Goal: Obtain resource: Obtain resource

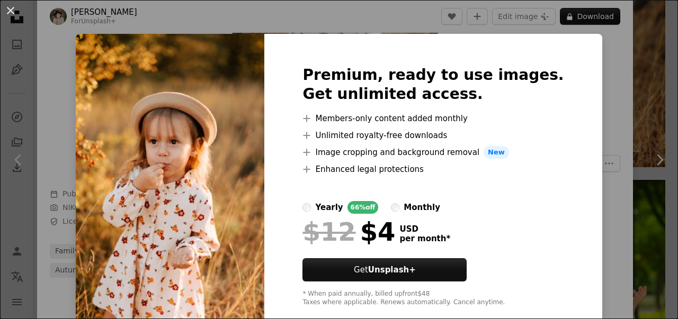
click at [51, 51] on div "An X shape Premium, ready to use images. Get unlimited access. A plus sign Memb…" at bounding box center [339, 159] width 678 height 319
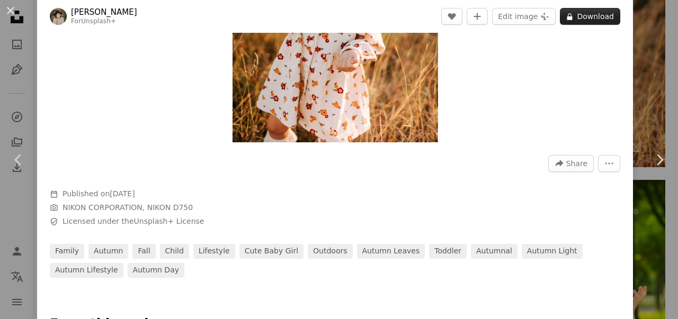
click at [573, 17] on button "A lock Download" at bounding box center [590, 16] width 60 height 17
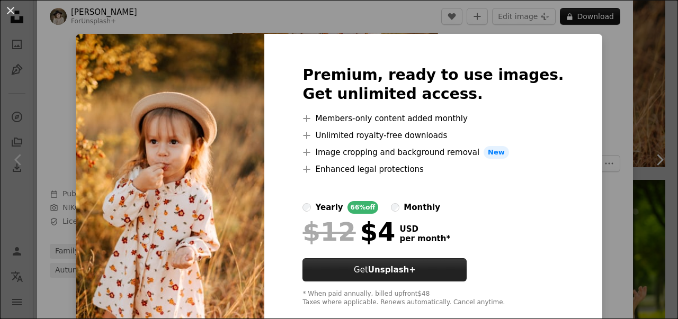
click at [439, 270] on button "Get Unsplash+" at bounding box center [384, 269] width 164 height 23
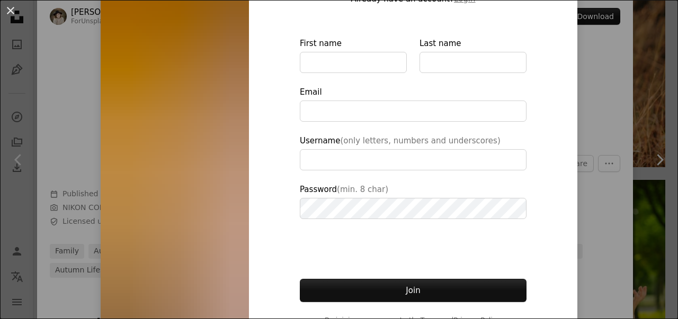
scroll to position [125, 0]
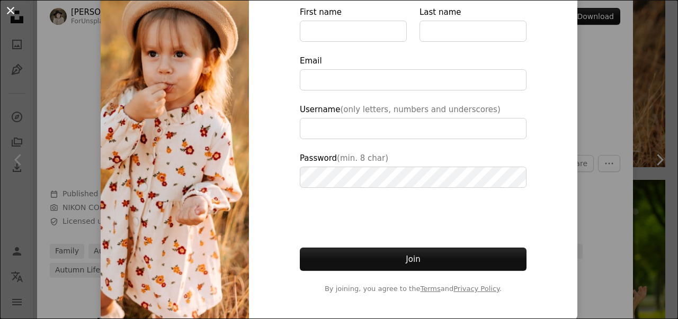
click at [11, 7] on button "An X shape" at bounding box center [10, 10] width 13 height 13
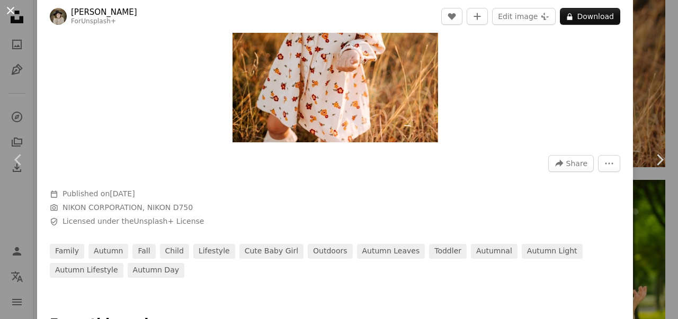
click at [15, 11] on button "An X shape" at bounding box center [10, 10] width 13 height 13
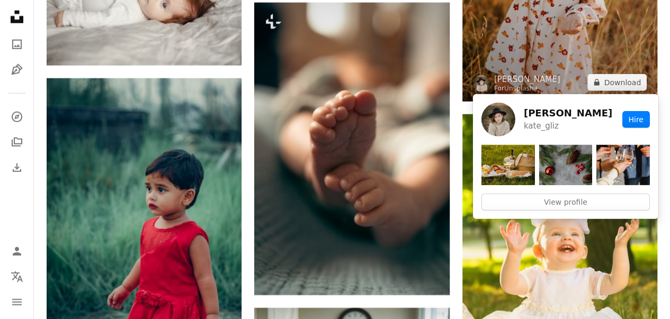
drag, startPoint x: 515, startPoint y: 73, endPoint x: 560, endPoint y: 51, distance: 50.4
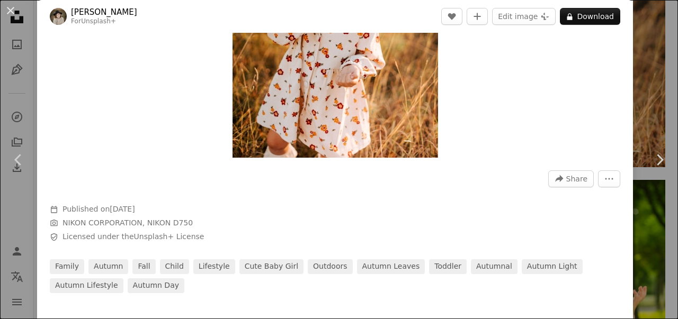
scroll to position [212, 0]
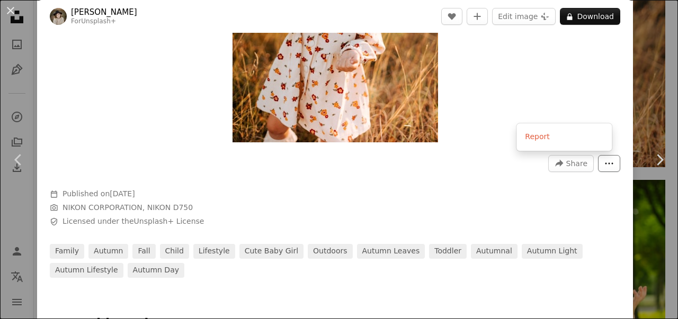
click at [605, 164] on icon "More Actions" at bounding box center [609, 164] width 8 height 2
drag, startPoint x: 503, startPoint y: 116, endPoint x: 495, endPoint y: 119, distance: 8.9
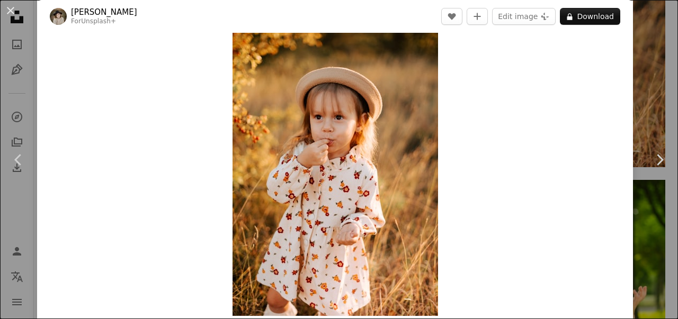
scroll to position [53, 0]
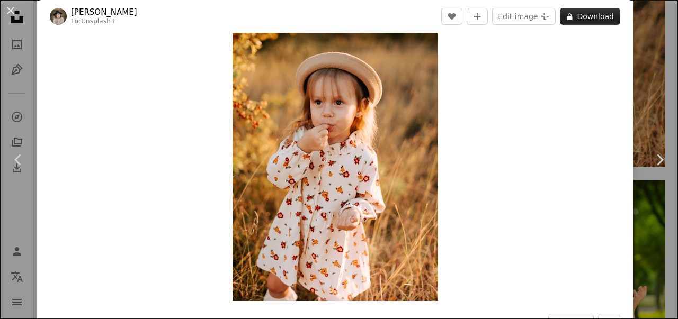
click at [579, 20] on button "A lock Download" at bounding box center [590, 16] width 60 height 17
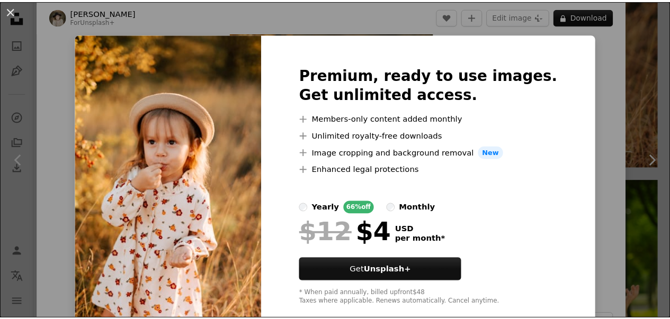
scroll to position [20, 0]
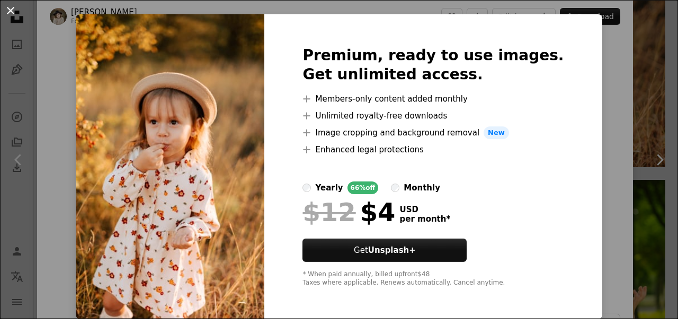
click at [11, 10] on button "An X shape" at bounding box center [10, 10] width 13 height 13
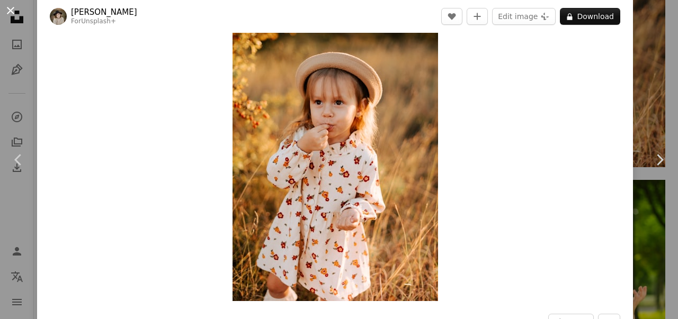
click at [15, 11] on button "An X shape" at bounding box center [10, 10] width 13 height 13
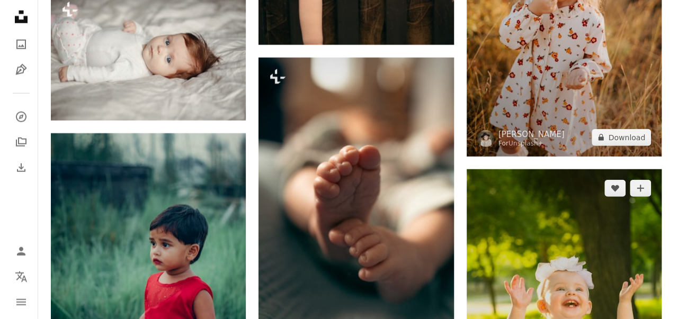
scroll to position [5258, 0]
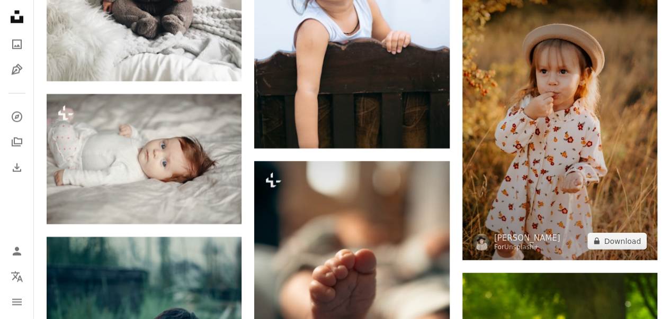
drag, startPoint x: 524, startPoint y: 96, endPoint x: 562, endPoint y: 59, distance: 52.8
click at [562, 59] on img at bounding box center [559, 114] width 195 height 292
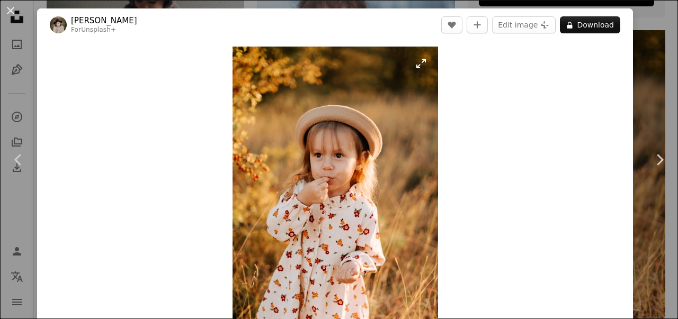
drag, startPoint x: 378, startPoint y: 106, endPoint x: 330, endPoint y: 146, distance: 62.0
click at [330, 146] on img "Zoom in on this image" at bounding box center [334, 201] width 205 height 308
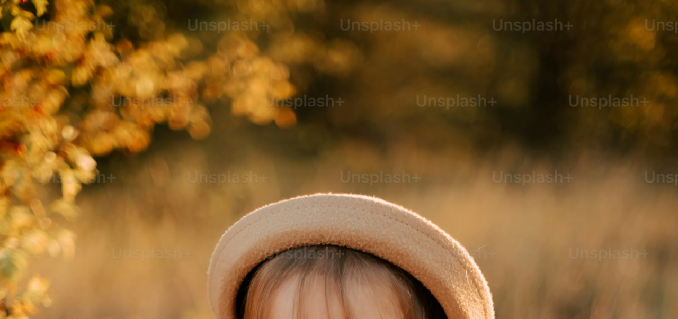
scroll to position [337, 0]
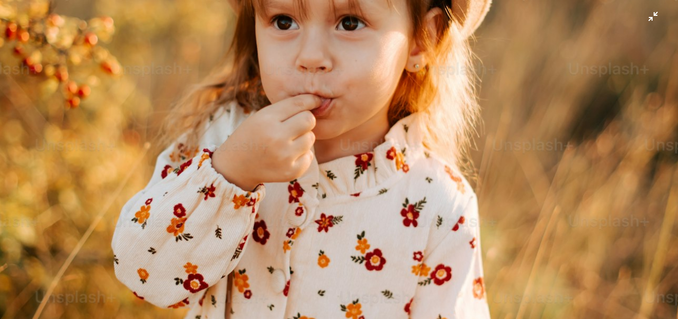
click at [329, 144] on img "Zoom out on this image" at bounding box center [338, 171] width 679 height 1017
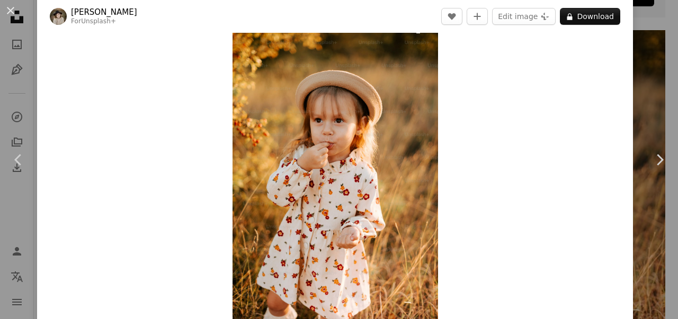
click at [329, 143] on img "Zoom in on this image" at bounding box center [334, 166] width 205 height 308
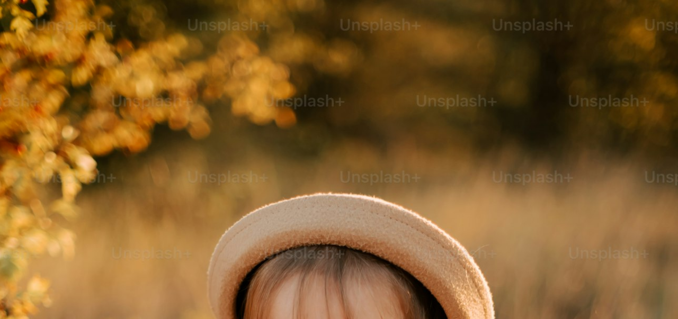
scroll to position [337, 0]
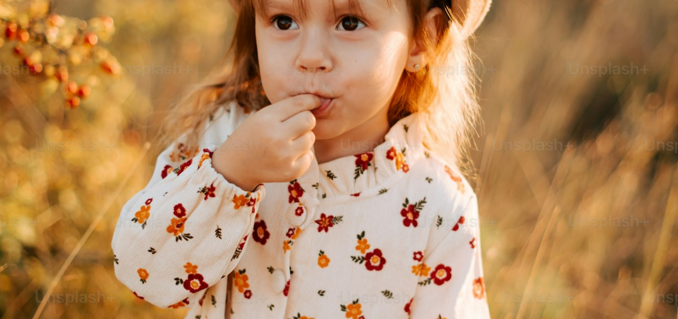
click at [329, 143] on img "Zoom out on this image" at bounding box center [338, 171] width 679 height 1017
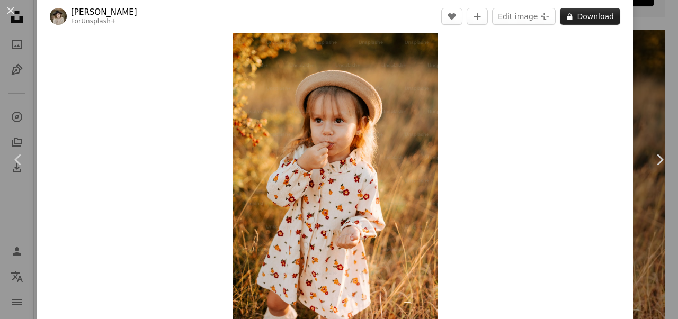
click at [593, 16] on button "A lock Download" at bounding box center [590, 16] width 60 height 17
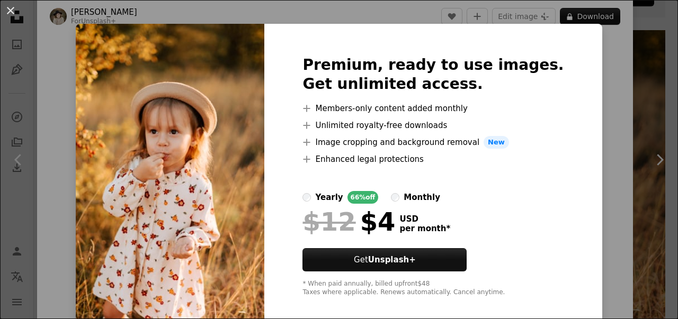
scroll to position [20, 0]
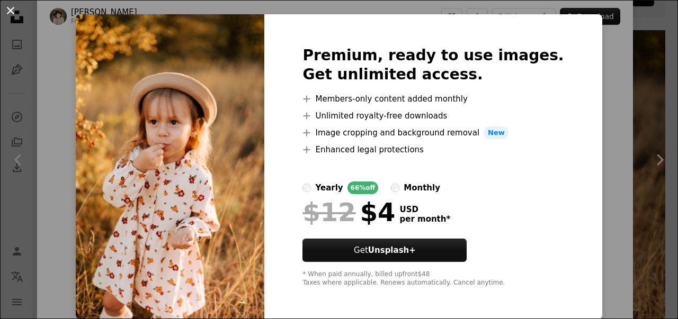
click at [11, 12] on button "An X shape" at bounding box center [10, 10] width 13 height 13
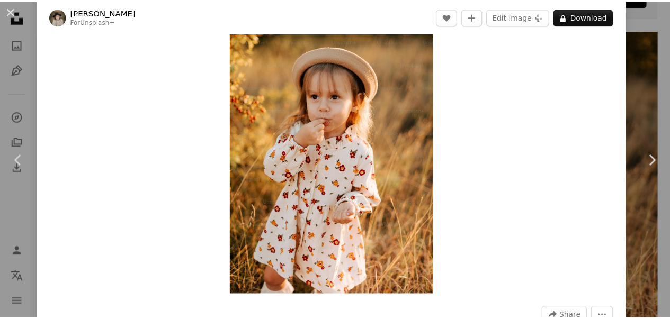
scroll to position [141, 0]
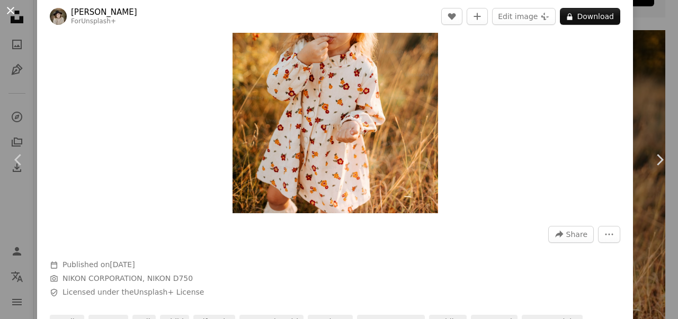
click at [12, 8] on button "An X shape" at bounding box center [10, 10] width 13 height 13
